Goal: Task Accomplishment & Management: Manage account settings

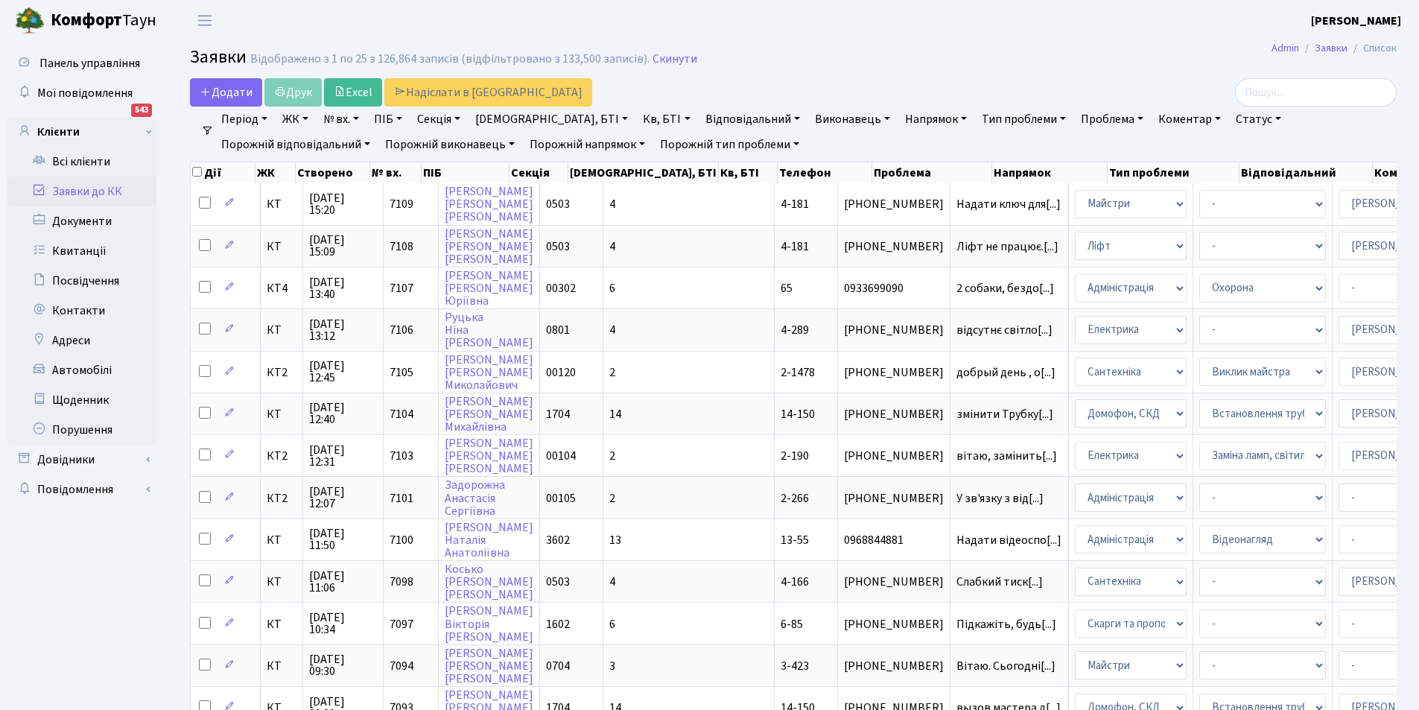
select select "25"
click at [84, 185] on link "Заявки до КК" at bounding box center [81, 192] width 149 height 30
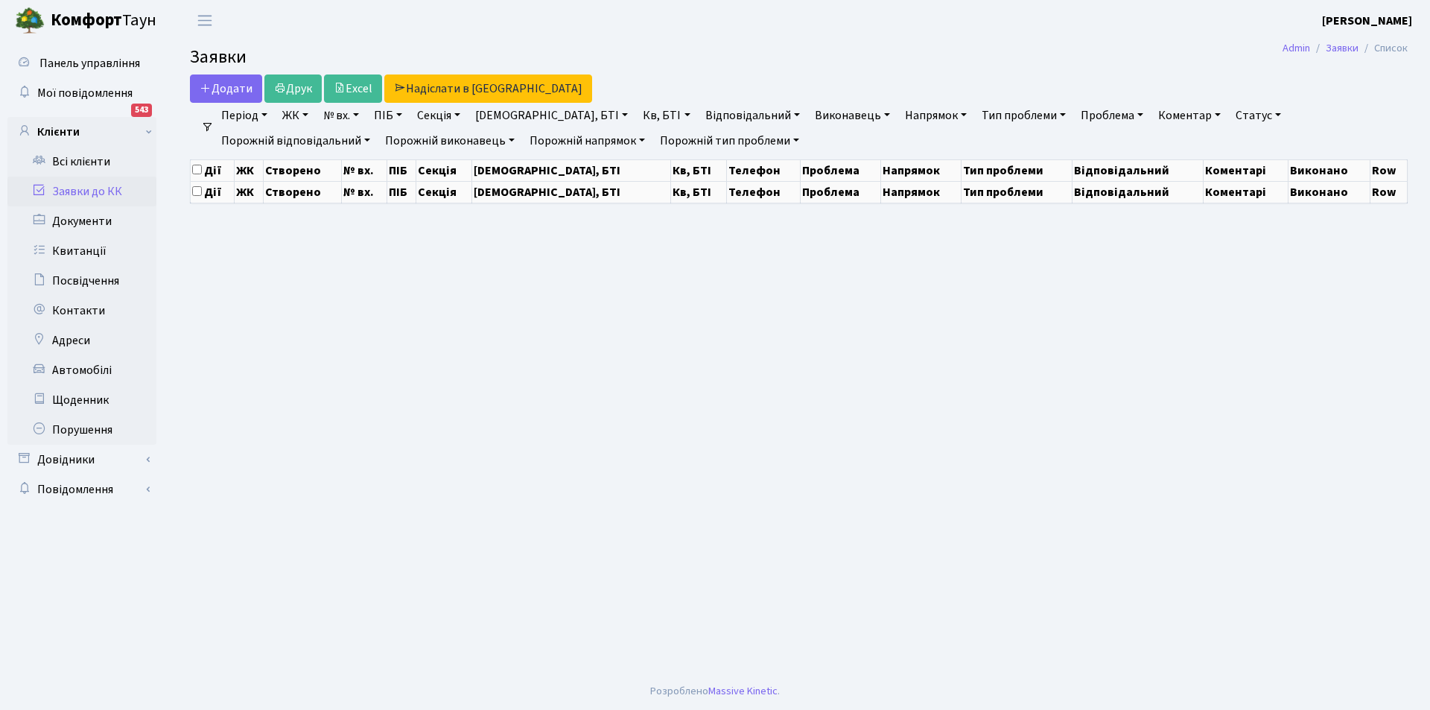
select select "25"
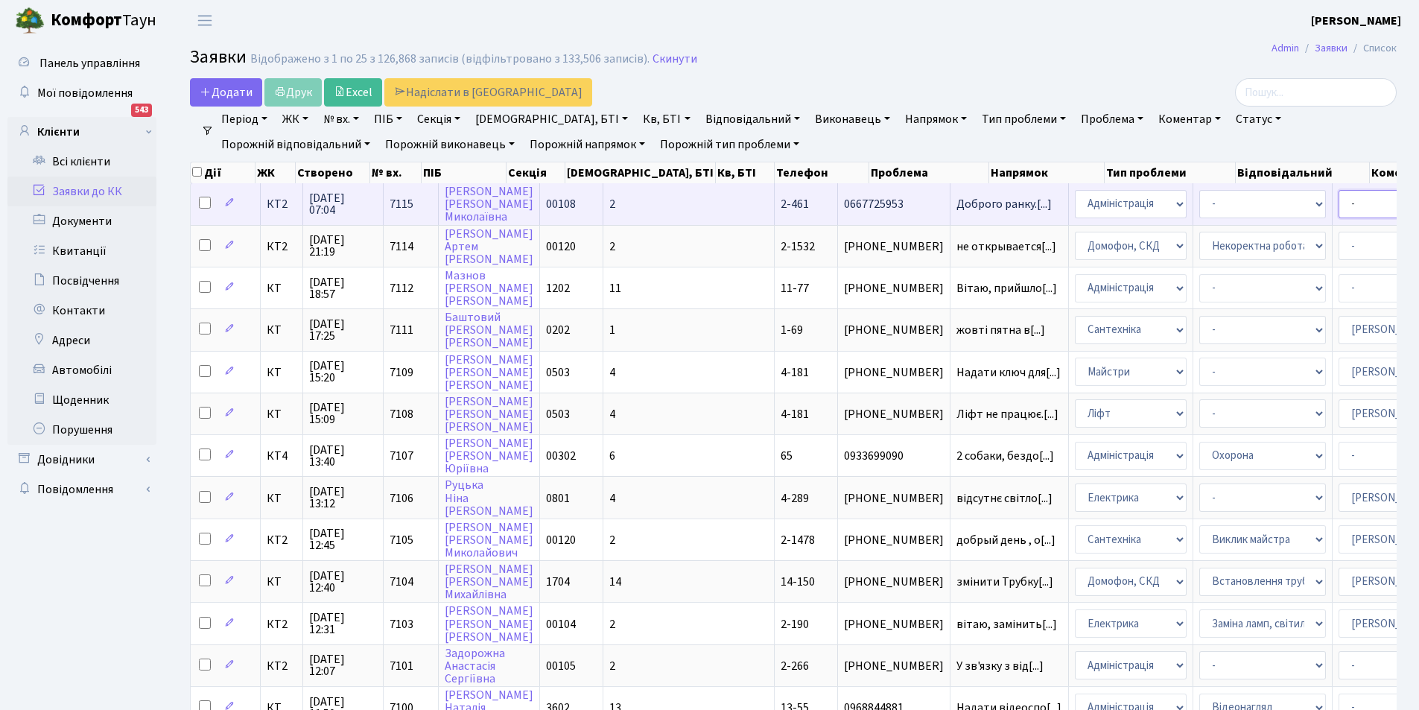
click at [1339, 206] on select "- Адміністратор ЖК КТ Вижул В. В. Гордієнко Н.В. Дядюшкін Д.Ю. Кипчук Т. А. Кла…" at bounding box center [1402, 204] width 127 height 28
select select "42"
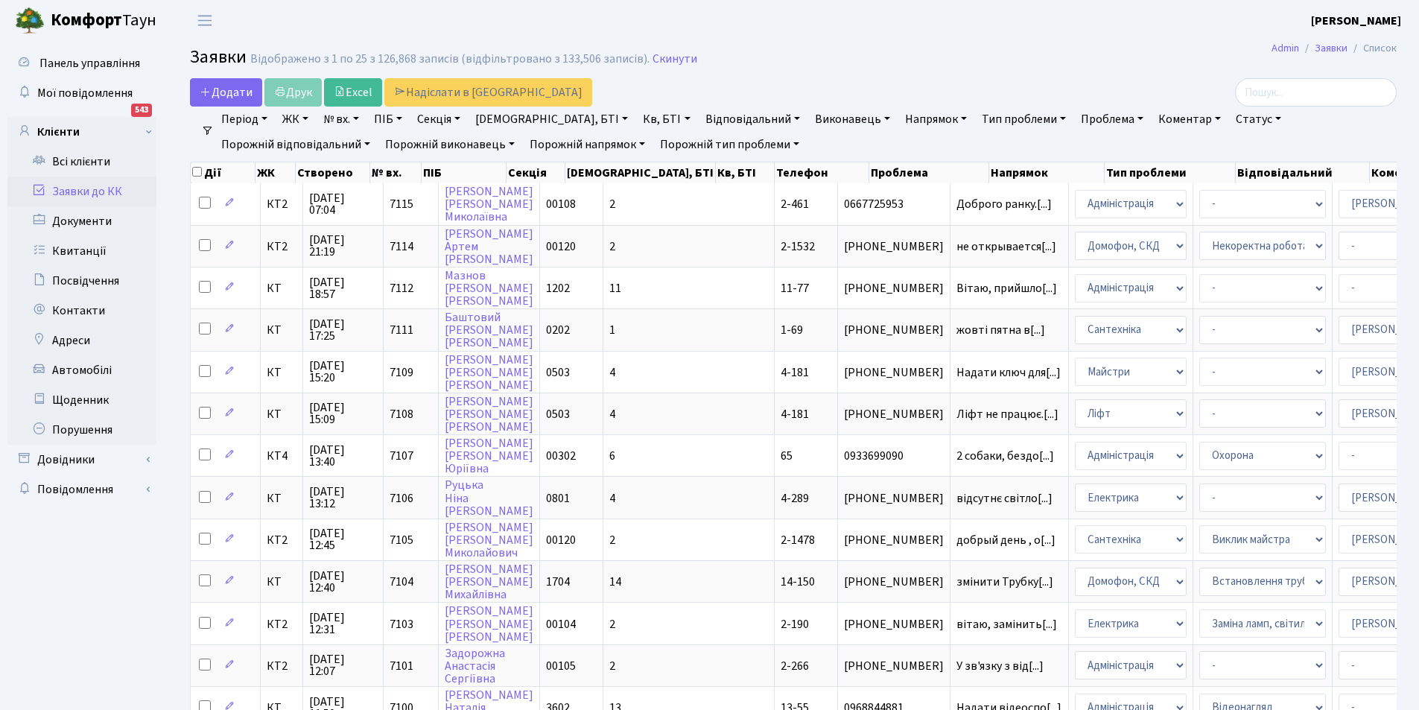
click at [699, 121] on link "Відповідальний" at bounding box center [752, 119] width 107 height 25
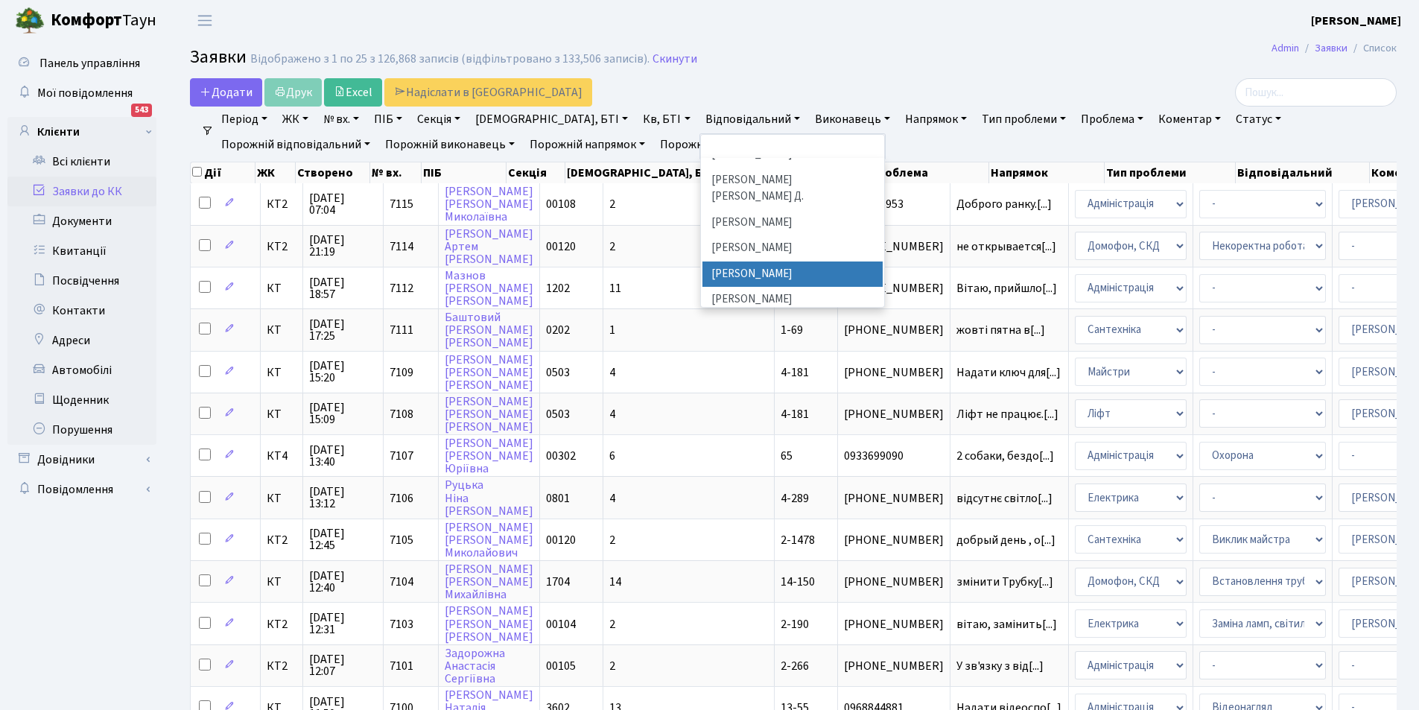
scroll to position [447, 0]
click at [716, 242] on li "[PERSON_NAME] [PERSON_NAME] Д." at bounding box center [792, 263] width 180 height 42
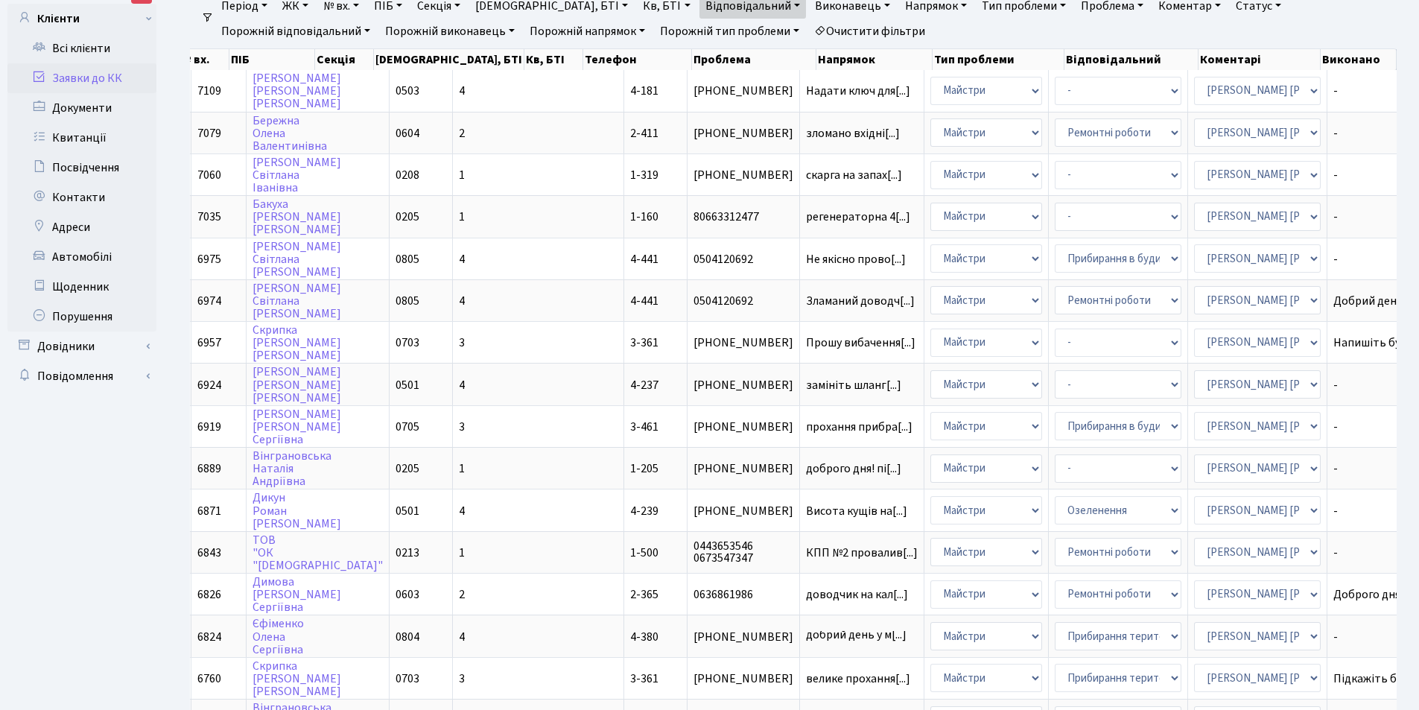
scroll to position [298, 0]
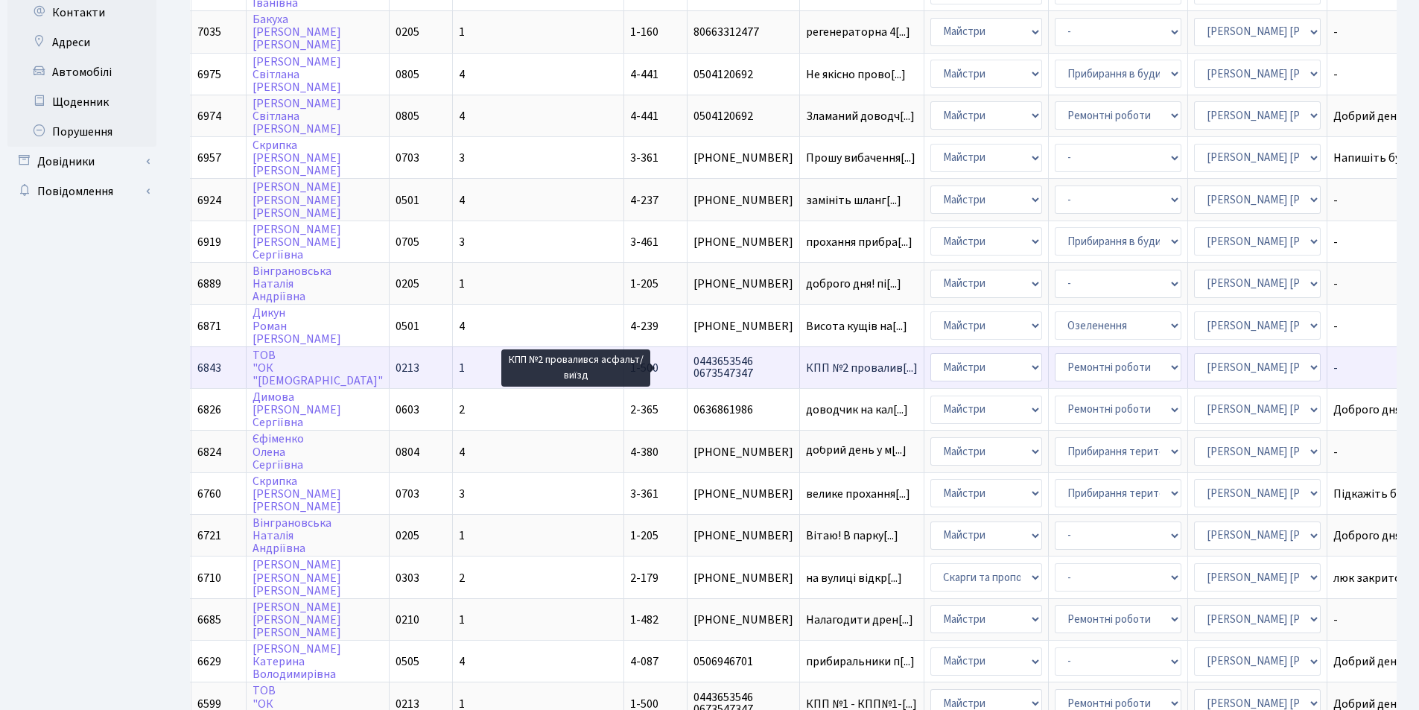
click at [806, 368] on span "КПП №2 провалив[...]" at bounding box center [862, 368] width 112 height 16
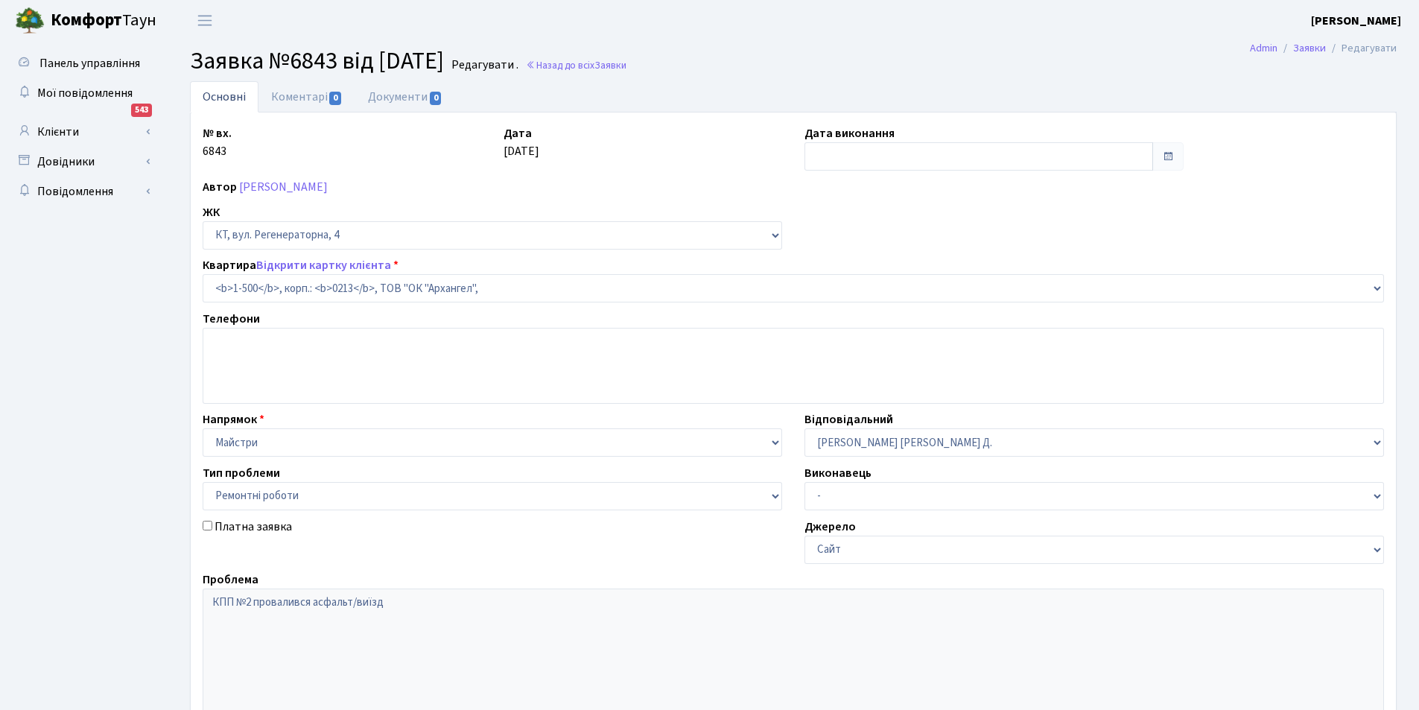
select select "16285"
select select "62"
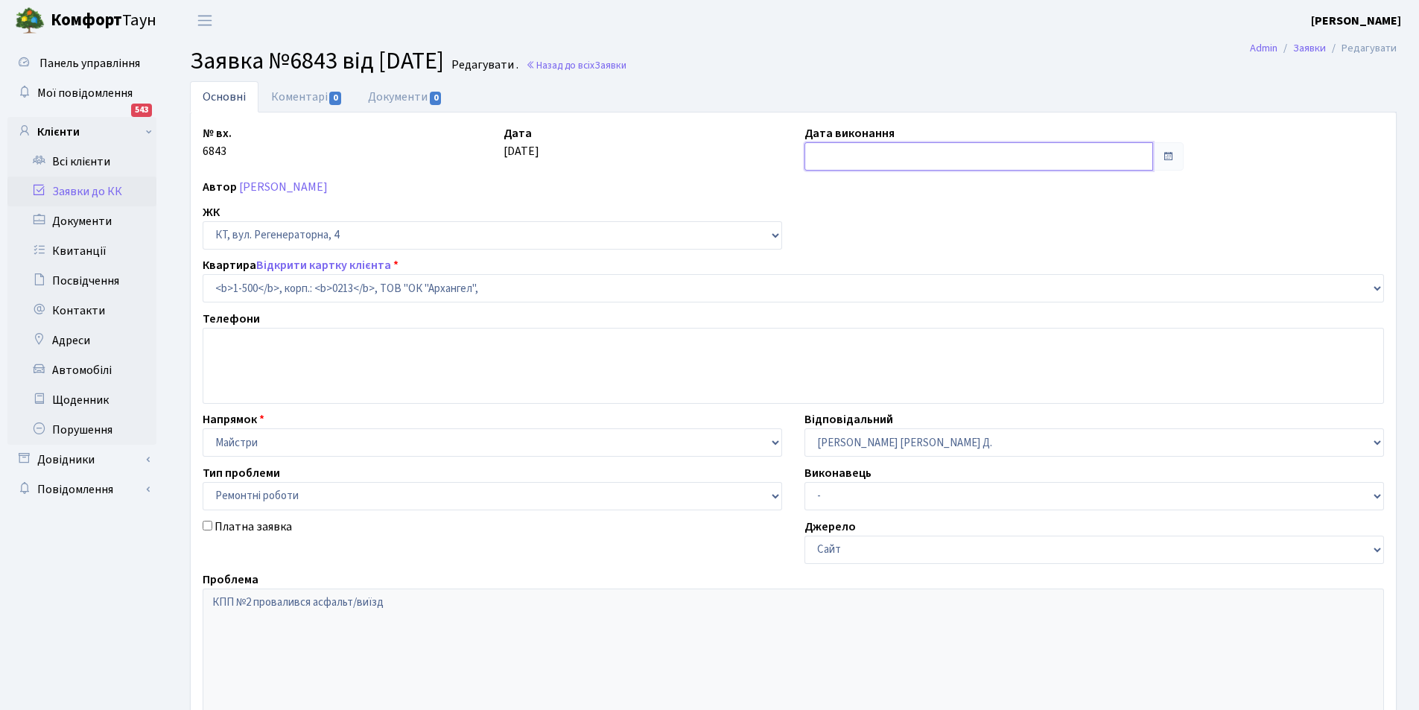
click at [871, 162] on input "text" at bounding box center [979, 156] width 349 height 28
click at [871, 156] on input "text" at bounding box center [979, 156] width 349 height 28
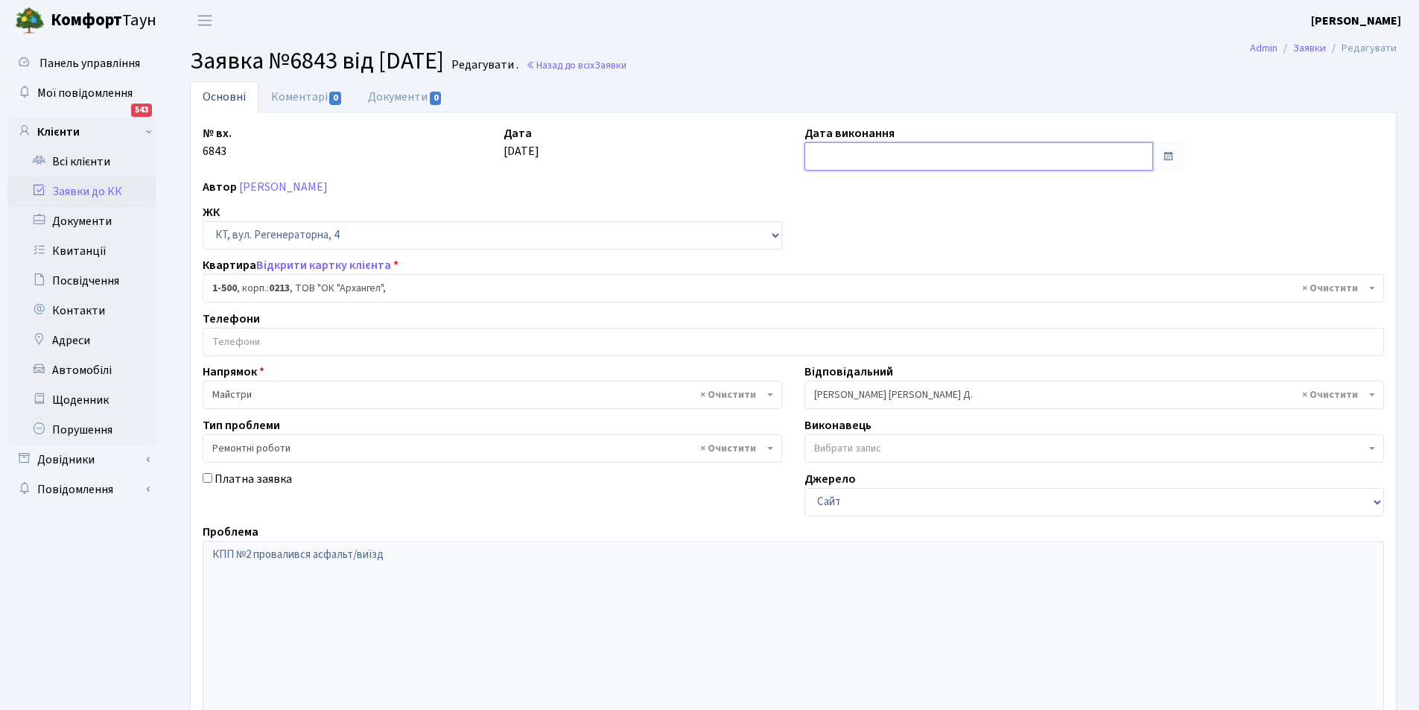
click at [905, 165] on input "text" at bounding box center [979, 156] width 349 height 28
click at [958, 156] on input "text" at bounding box center [979, 156] width 349 height 28
click at [1167, 157] on span at bounding box center [1168, 156] width 12 height 12
click at [1077, 156] on input "text" at bounding box center [979, 156] width 349 height 28
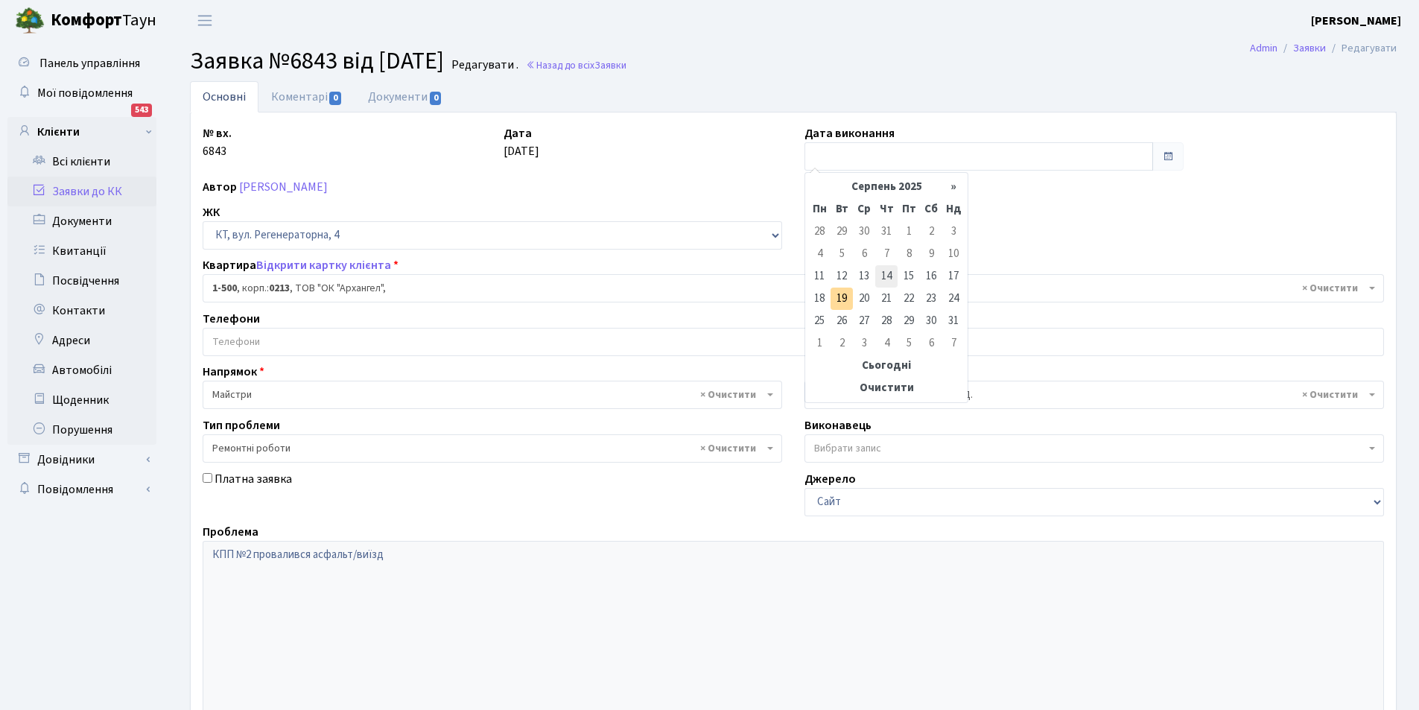
click at [889, 277] on td "14" at bounding box center [886, 276] width 22 height 22
type input "14.08.2025"
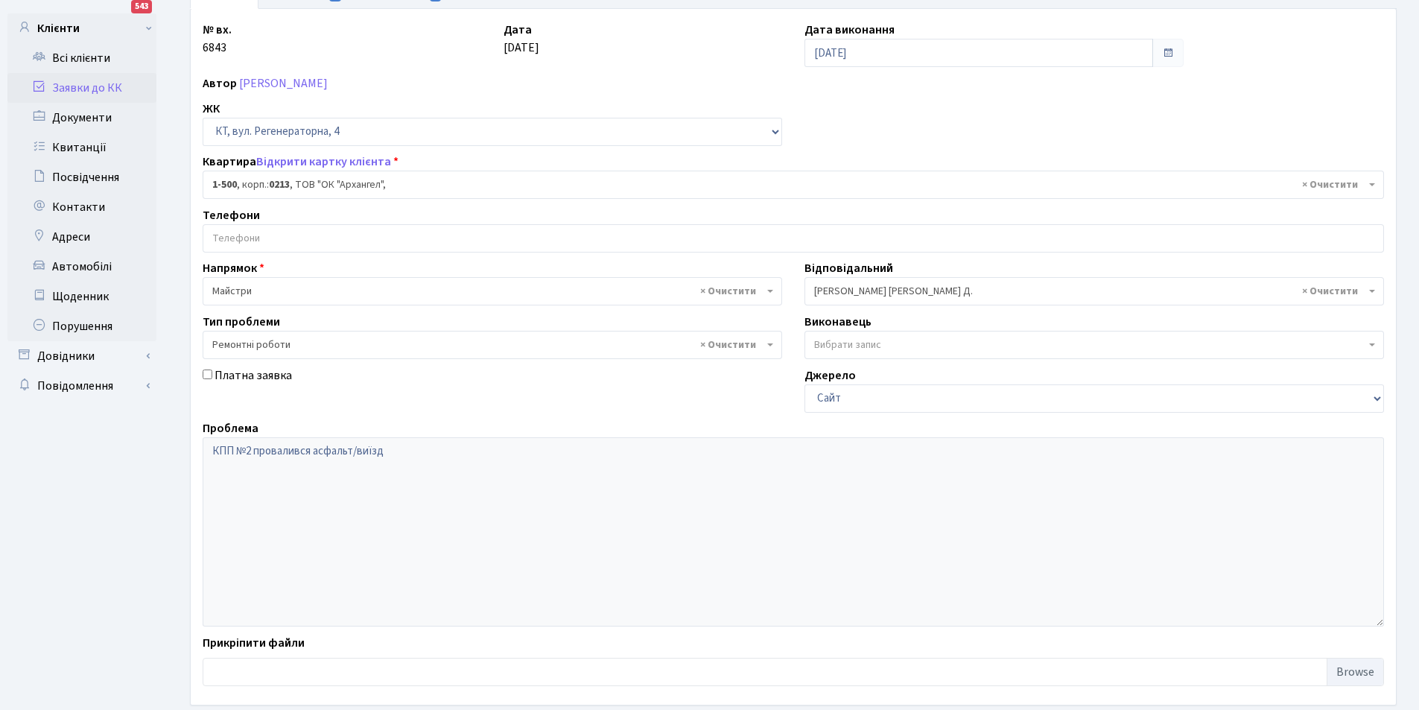
scroll to position [178, 0]
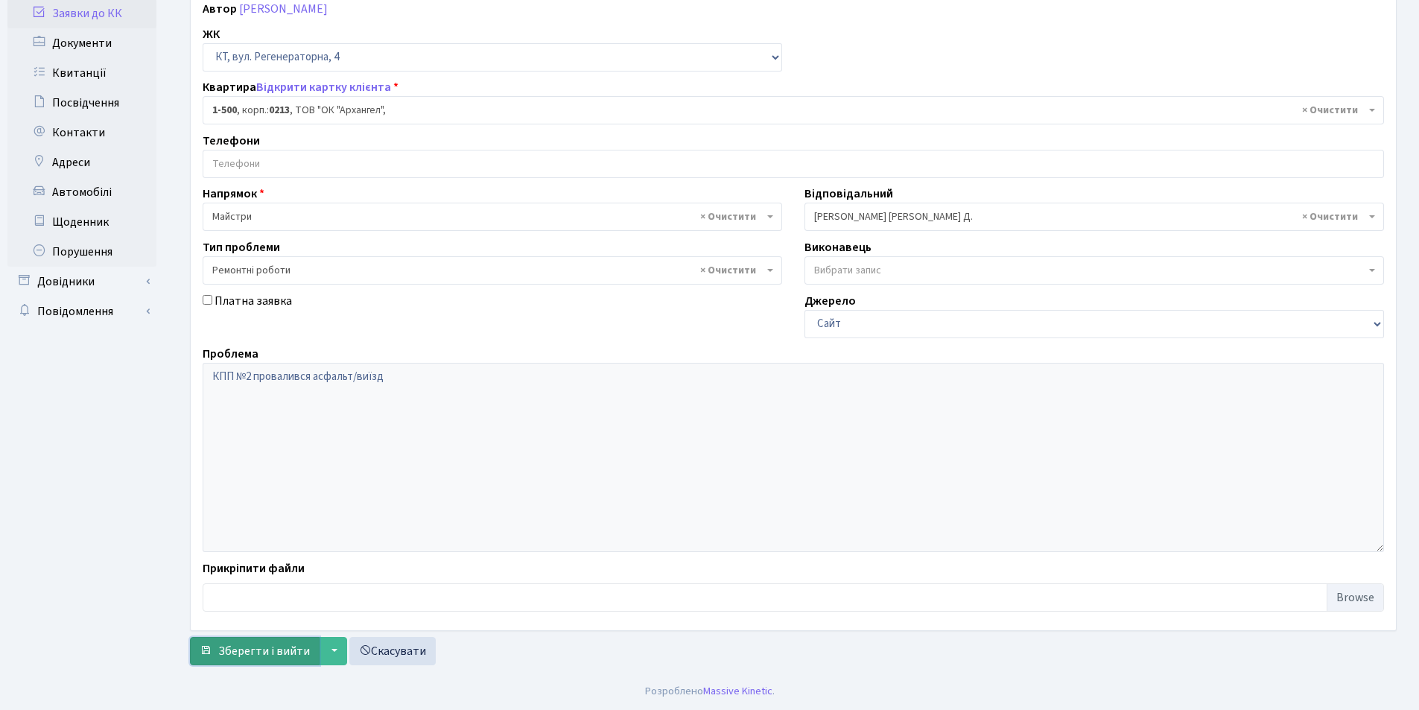
click at [279, 641] on button "Зберегти і вийти" at bounding box center [255, 651] width 130 height 28
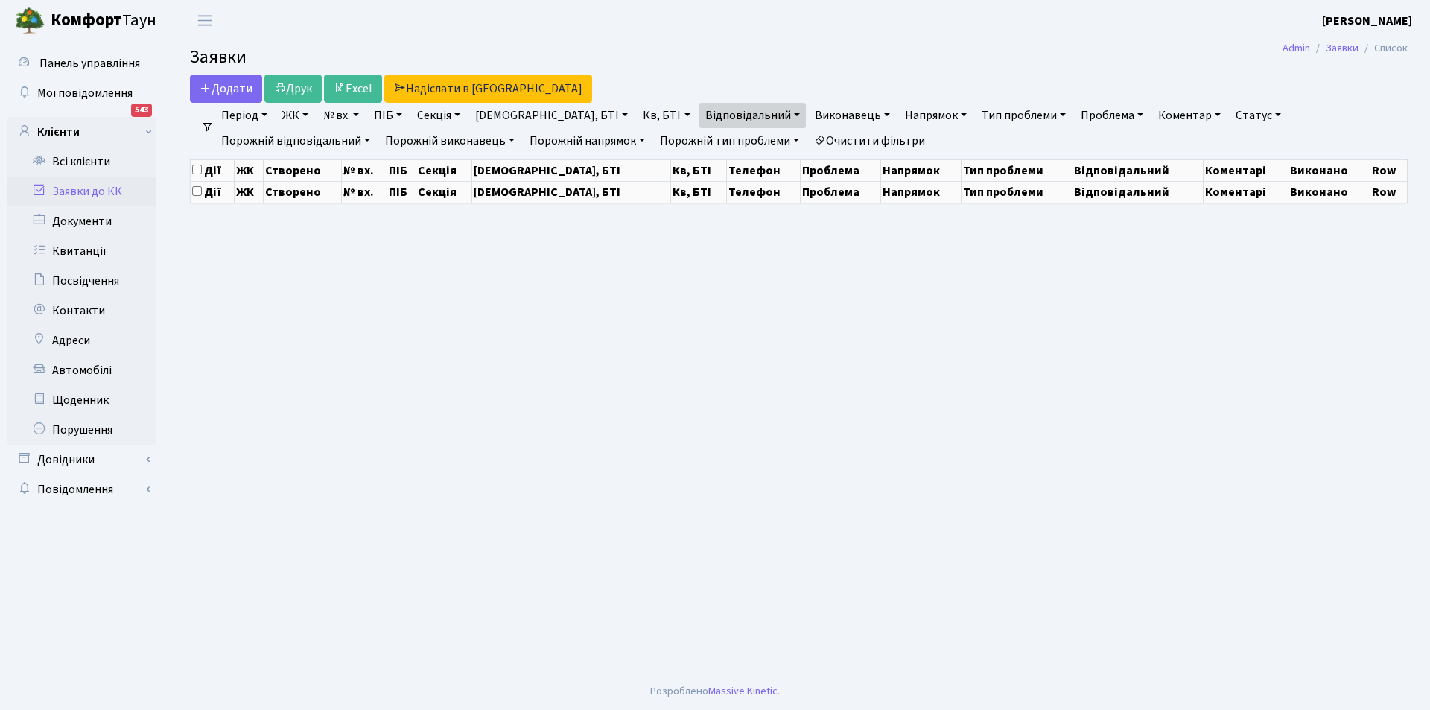
select select "25"
